Goal: Check status: Check status

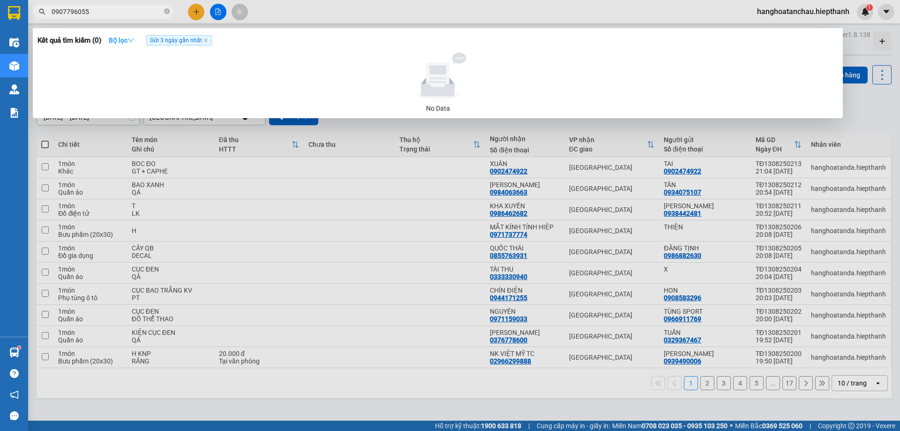
type input "0907796055"
click at [134, 39] on icon "down" at bounding box center [131, 40] width 7 height 7
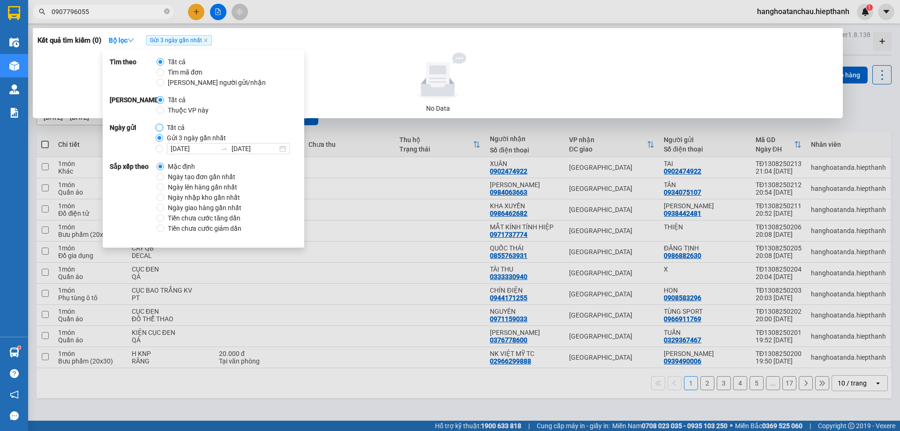
click at [160, 127] on input "Tất cả" at bounding box center [160, 128] width 8 height 8
radio input "true"
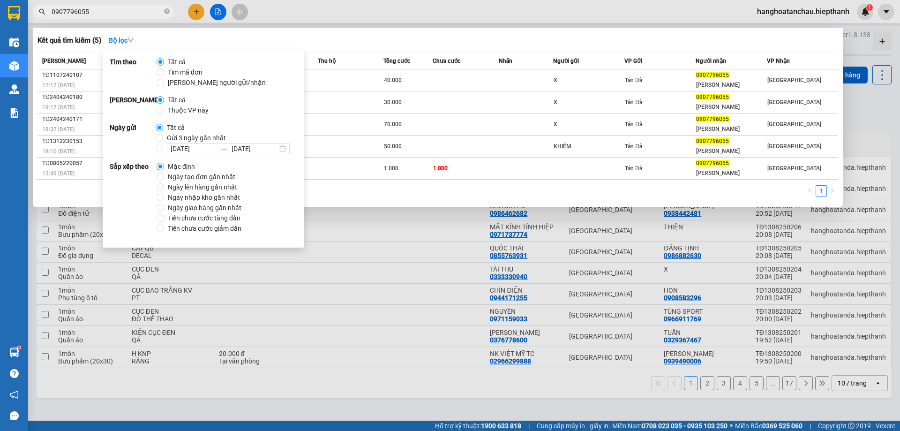
click at [327, 7] on div at bounding box center [450, 215] width 900 height 431
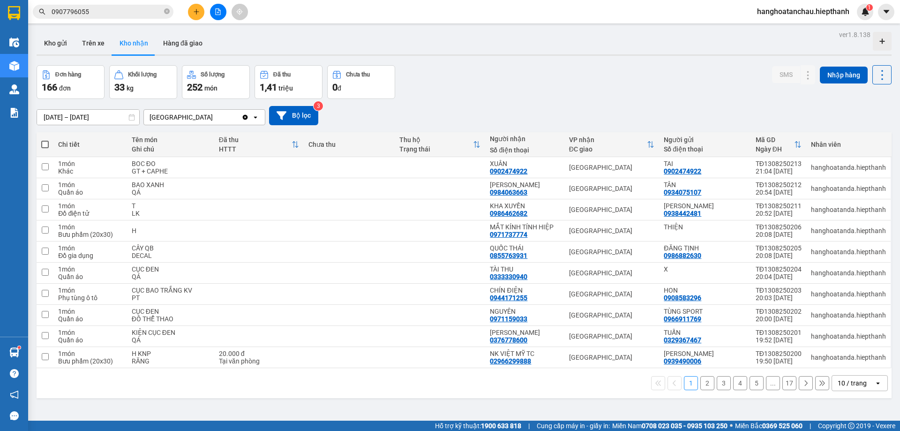
click at [133, 8] on input "0907796055" at bounding box center [107, 12] width 111 height 10
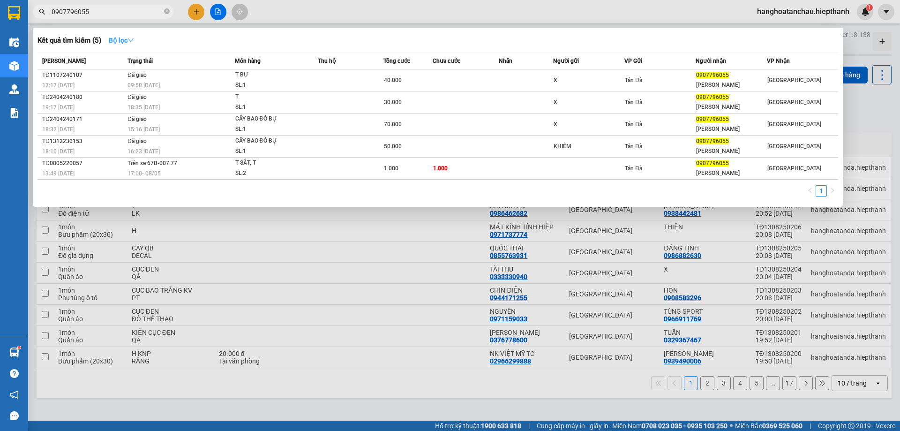
click at [132, 38] on icon "down" at bounding box center [131, 40] width 6 height 4
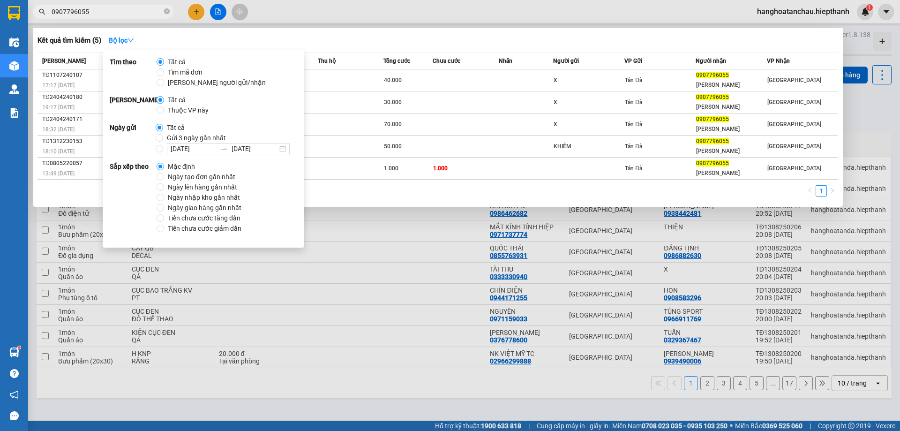
click at [163, 136] on span "Gửi 3 ngày gần nhất" at bounding box center [196, 138] width 67 height 10
click at [163, 136] on input "Gửi 3 ngày gần nhất" at bounding box center [160, 138] width 8 height 8
radio input "true"
radio input "false"
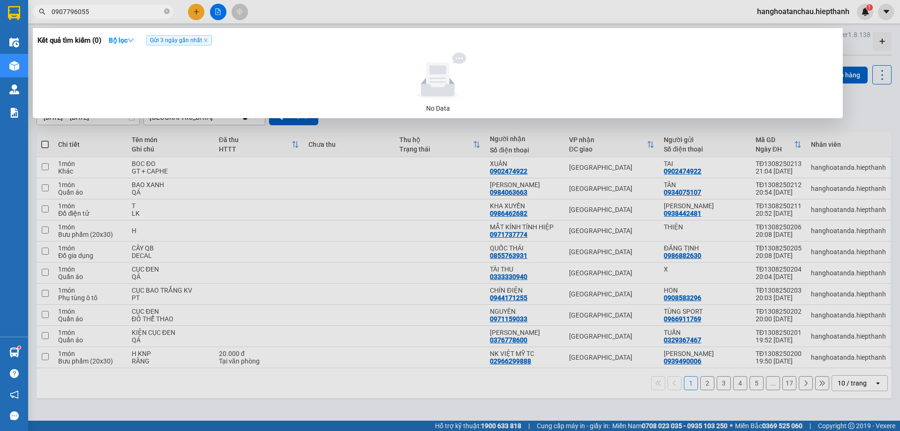
click at [112, 8] on input "0907796055" at bounding box center [107, 12] width 111 height 10
click at [168, 12] on icon "close-circle" at bounding box center [167, 11] width 6 height 6
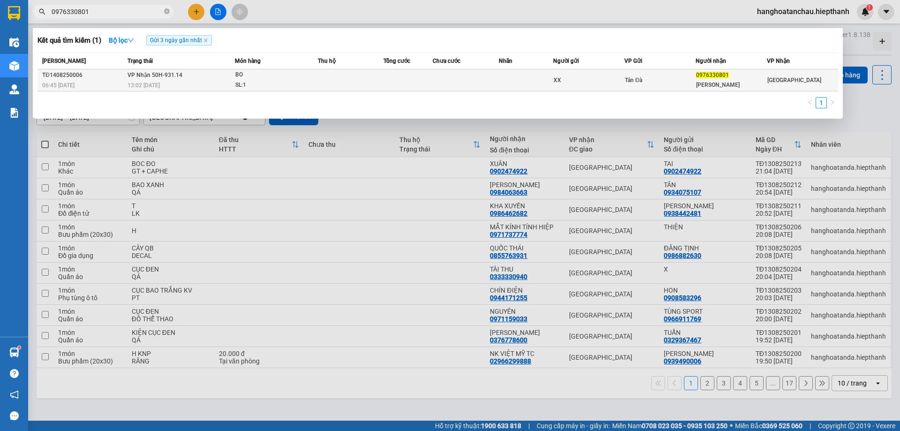
type input "0976330801"
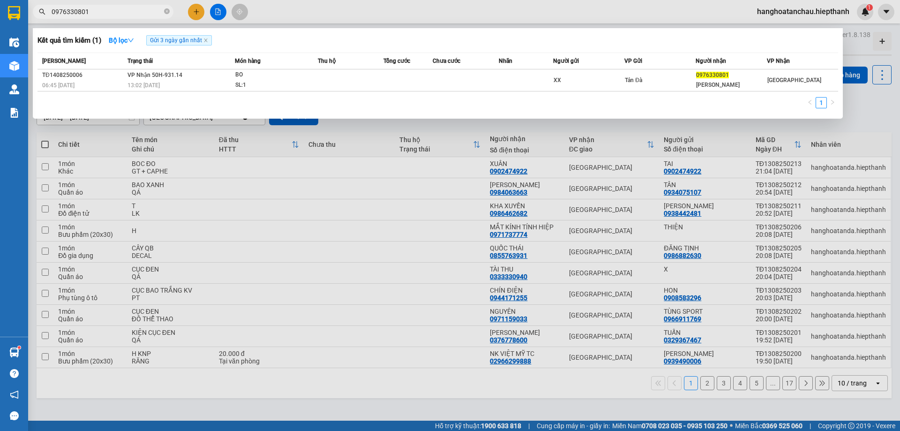
click at [210, 91] on div "[PERSON_NAME] thái Món hàng Thu hộ Tổng cước Chưa cước Nhãn Người gửi VP Gửi Ng…" at bounding box center [438, 83] width 801 height 61
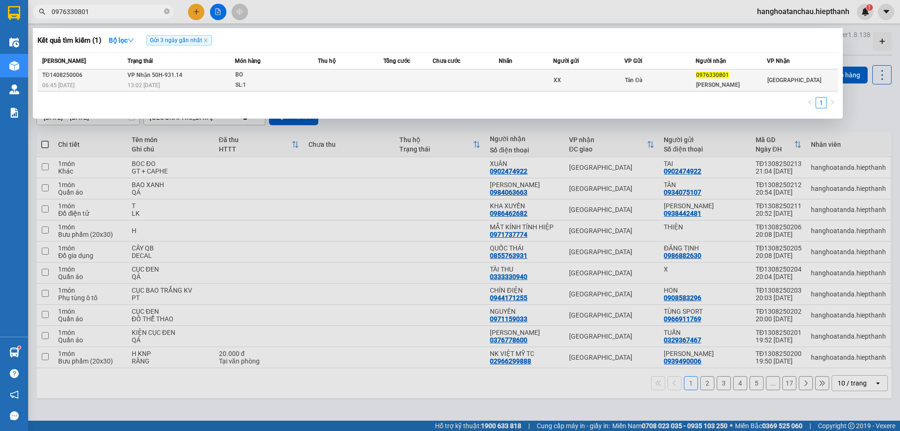
click at [220, 78] on td "VP Nhận 50H-931.14 13:02 [DATE]" at bounding box center [180, 80] width 110 height 22
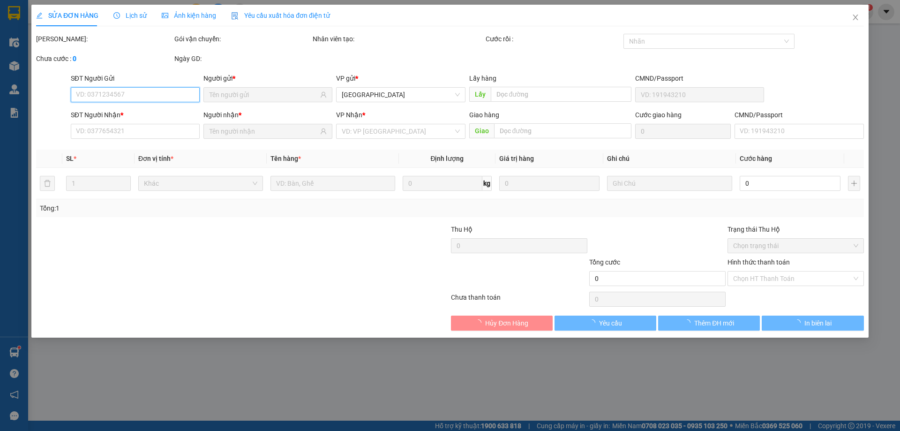
type input "XX"
type input "0976330801"
type input "[PERSON_NAME]"
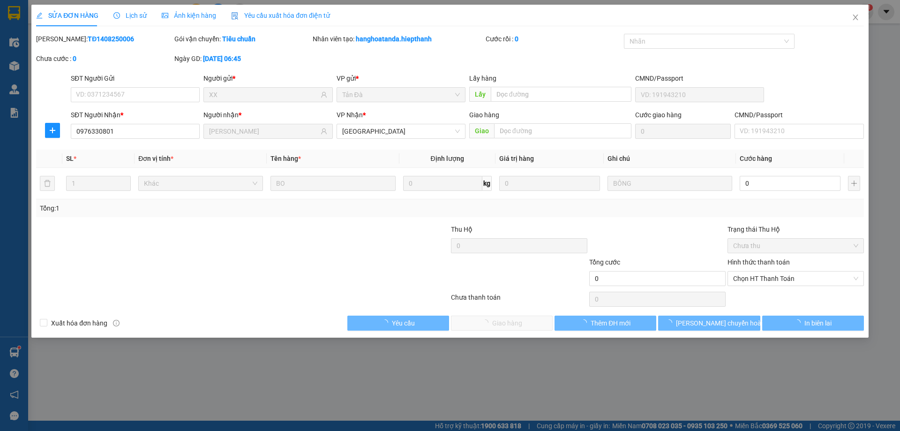
click at [123, 17] on span "Lịch sử" at bounding box center [129, 16] width 33 height 8
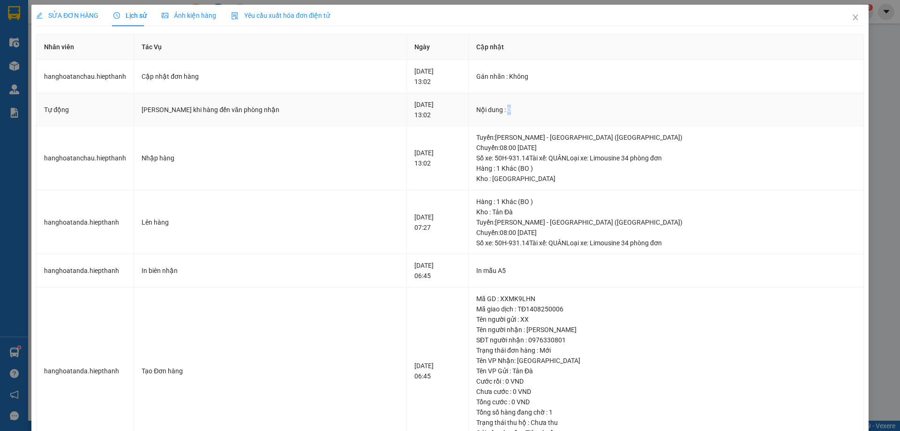
drag, startPoint x: 510, startPoint y: 103, endPoint x: 516, endPoint y: 108, distance: 8.1
click at [516, 107] on td "Nội dung : 0" at bounding box center [666, 109] width 395 height 33
click at [233, 102] on td "[PERSON_NAME] khi hàng đến văn phòng nhận" at bounding box center [270, 109] width 273 height 33
click at [414, 117] on div "[DATE] 13:02" at bounding box center [437, 109] width 46 height 21
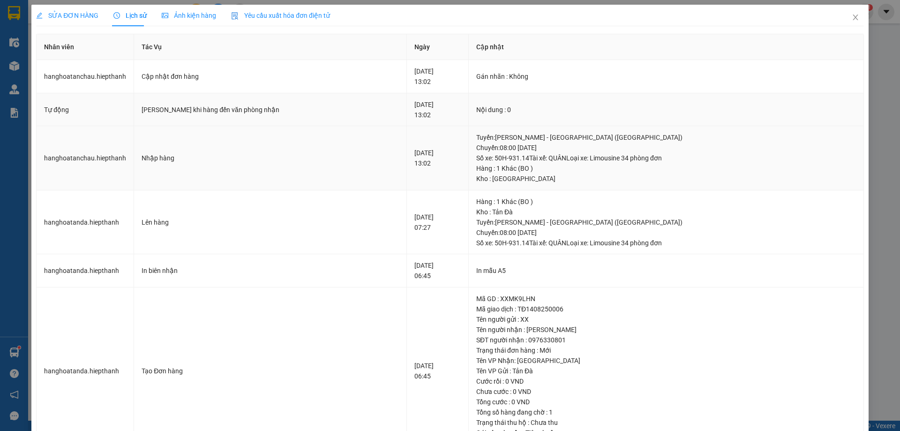
drag, startPoint x: 433, startPoint y: 123, endPoint x: 429, endPoint y: 127, distance: 5.0
click at [431, 124] on td "[DATE] 13:02" at bounding box center [438, 109] width 62 height 33
click at [852, 16] on icon "close" at bounding box center [856, 18] width 8 height 8
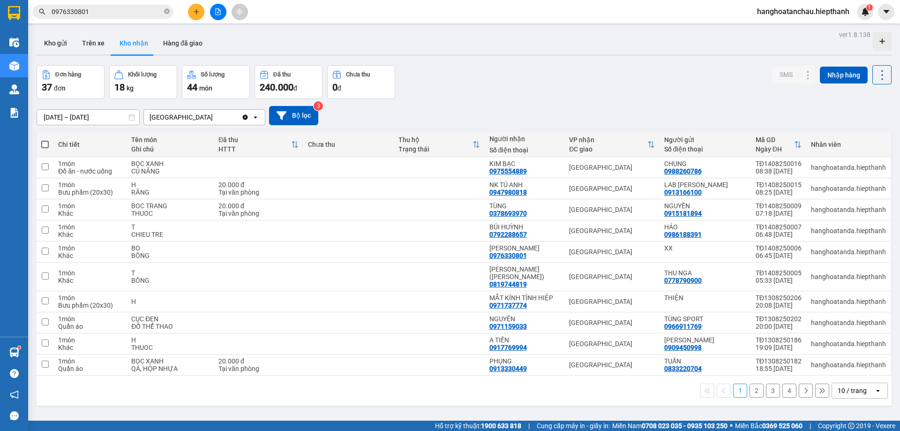
click at [375, 12] on div "Kết quả tìm kiếm ( 1 ) Bộ lọc Gửi 3 ngày gần nhất Mã ĐH Trạng thái Món hàng Thu…" at bounding box center [450, 11] width 900 height 23
